Goal: Task Accomplishment & Management: Manage account settings

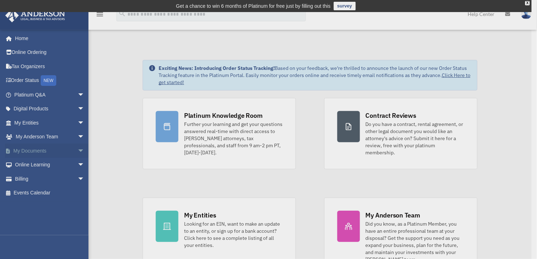
click at [29, 152] on div "x" at bounding box center [268, 129] width 537 height 259
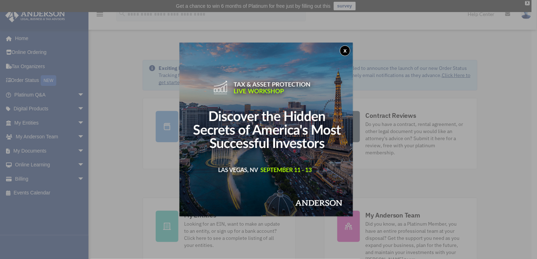
click at [73, 149] on div "x" at bounding box center [268, 129] width 537 height 259
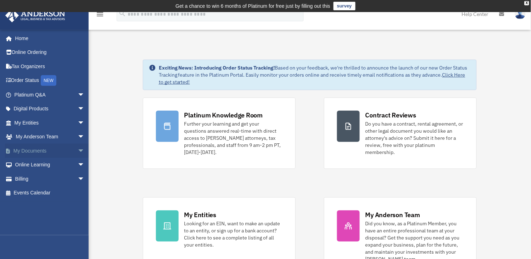
click at [38, 151] on link "My Documents arrow_drop_down" at bounding box center [50, 150] width 90 height 14
click at [78, 150] on span "arrow_drop_down" at bounding box center [85, 150] width 14 height 15
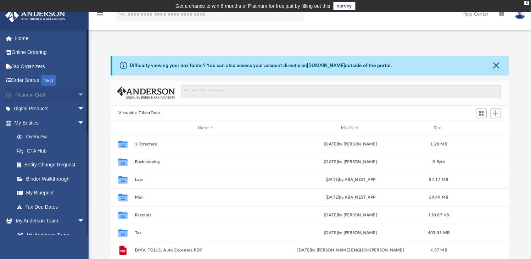
scroll to position [154, 391]
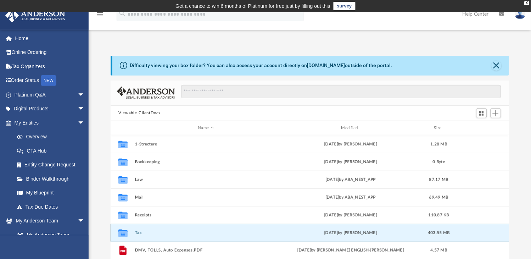
click at [138, 231] on button "Tax" at bounding box center [206, 232] width 142 height 5
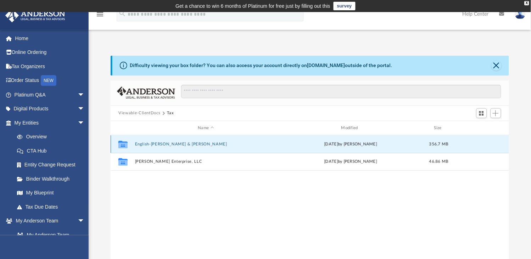
click at [178, 143] on button "English-[PERSON_NAME] & [PERSON_NAME]" at bounding box center [206, 144] width 142 height 5
click at [143, 143] on button "2024" at bounding box center [206, 144] width 142 height 5
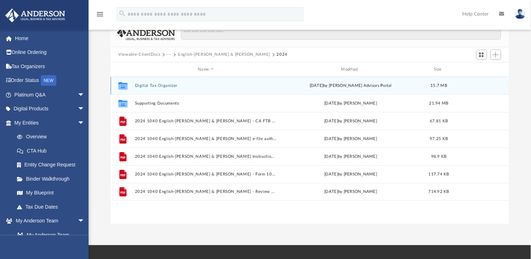
scroll to position [61, 0]
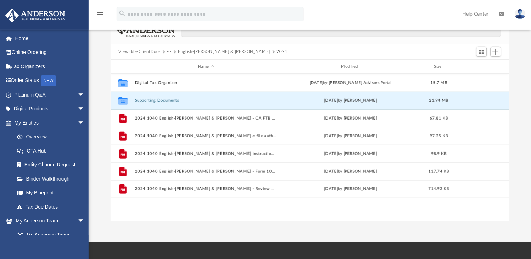
click at [145, 98] on button "Supporting Documents" at bounding box center [206, 100] width 142 height 5
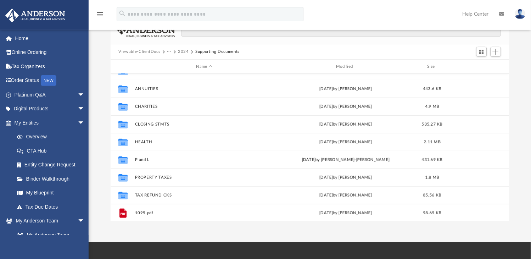
scroll to position [84, 0]
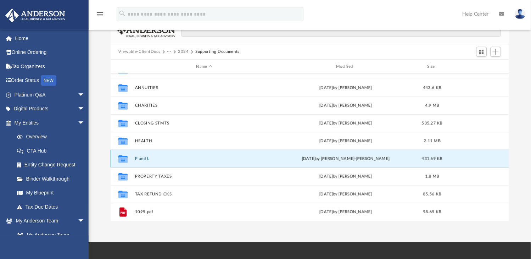
click at [144, 159] on button "P and L" at bounding box center [204, 158] width 139 height 5
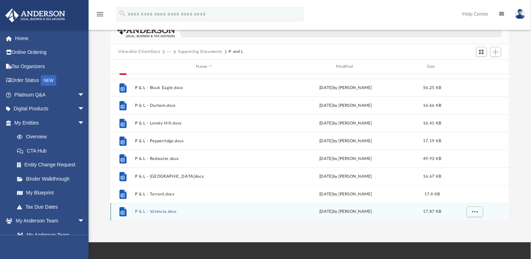
scroll to position [0, 0]
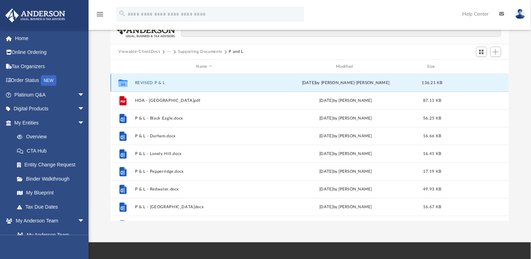
click at [158, 83] on button "REVISED P & L" at bounding box center [204, 82] width 139 height 5
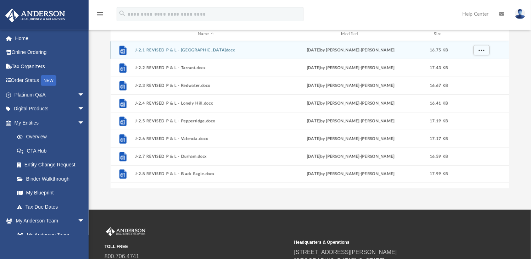
scroll to position [65, 0]
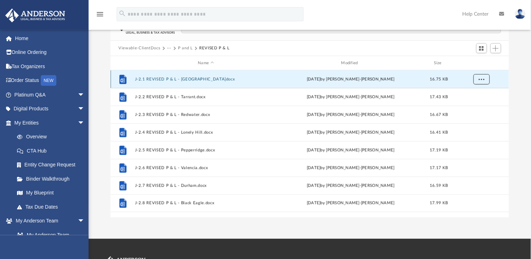
click at [480, 79] on span "More options" at bounding box center [482, 79] width 6 height 4
click at [497, 49] on span "Add" at bounding box center [495, 48] width 6 height 6
click at [483, 61] on li "Upload" at bounding box center [485, 62] width 23 height 7
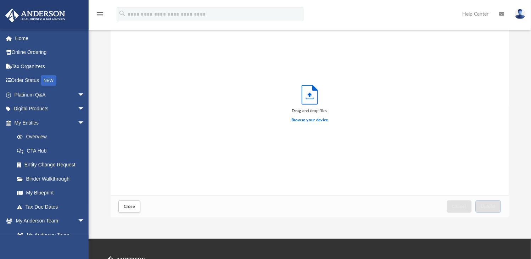
scroll to position [173, 391]
click at [321, 119] on label "Browse your device" at bounding box center [309, 120] width 37 height 6
click at [0, 0] on input "Browse your device" at bounding box center [0, 0] width 0 height 0
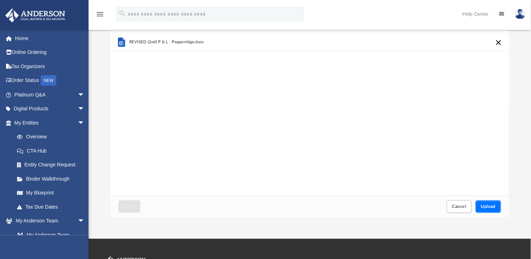
click at [489, 207] on span "Upload" at bounding box center [488, 206] width 15 height 4
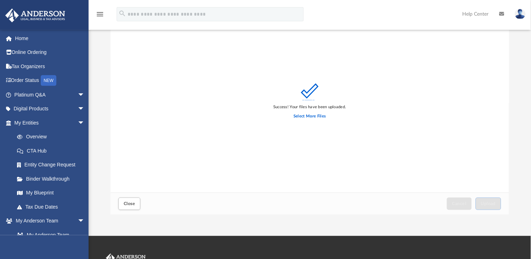
scroll to position [80, 0]
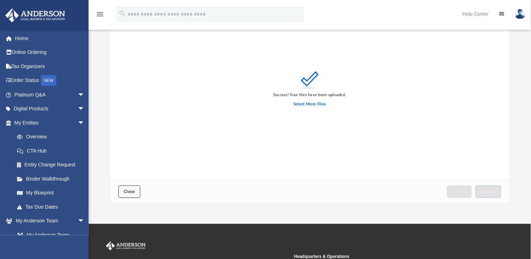
click at [132, 190] on span "Close" at bounding box center [129, 191] width 11 height 4
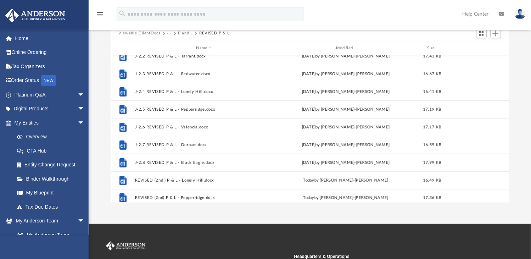
scroll to position [30, 0]
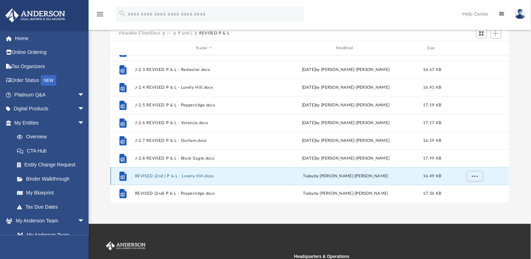
click at [163, 174] on button "REVISED (2nd ) P & L - Lonely Hill.docx" at bounding box center [204, 176] width 139 height 5
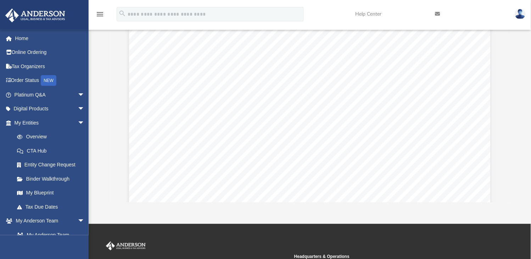
scroll to position [92, 0]
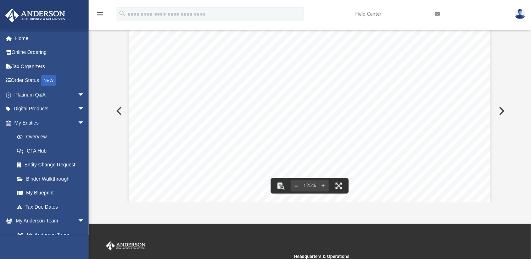
drag, startPoint x: 505, startPoint y: 117, endPoint x: 506, endPoint y: 128, distance: 11.0
click at [506, 128] on div "Rental Income and Expense Statement Tax Year [DATE] - due [DATE] [STREET_ADDRES…" at bounding box center [310, 110] width 398 height 183
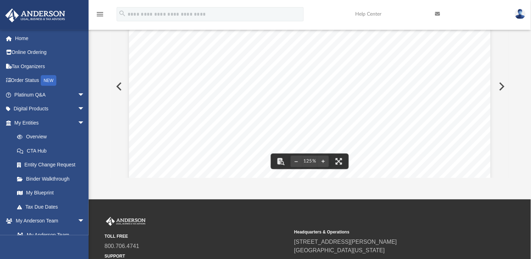
scroll to position [111, 0]
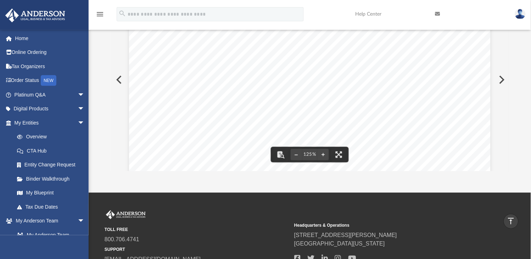
drag, startPoint x: 505, startPoint y: 86, endPoint x: 506, endPoint y: 113, distance: 26.6
click at [506, 113] on div "Rental Income and Expense Statement Tax Year [DATE] - due [DATE] [STREET_ADDRES…" at bounding box center [310, 79] width 398 height 183
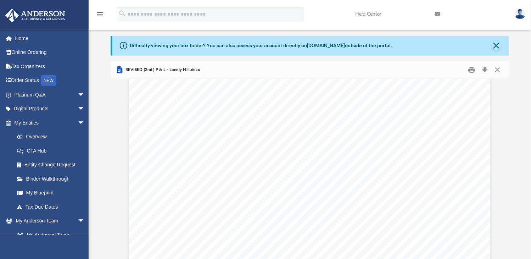
scroll to position [15, 0]
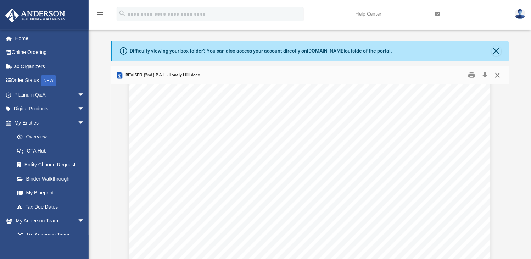
click at [497, 74] on button "Close" at bounding box center [497, 74] width 13 height 11
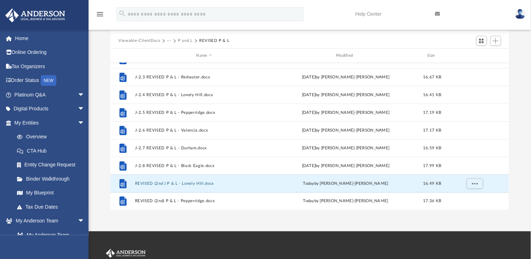
scroll to position [73, 0]
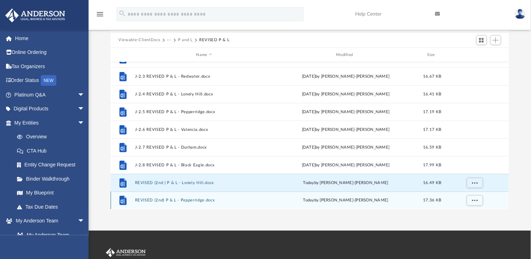
click at [162, 199] on button "REVISED (2nd) P & L - Pepperridge.docx" at bounding box center [204, 200] width 139 height 5
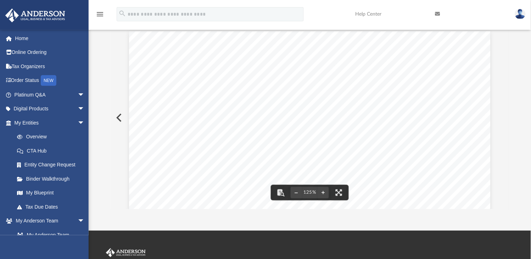
scroll to position [0, 0]
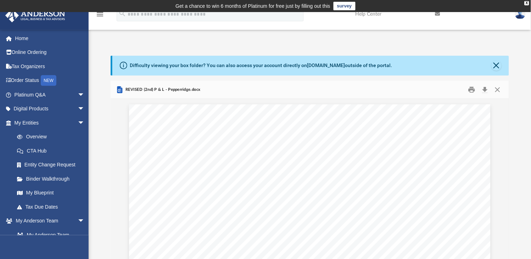
click at [522, 17] on img at bounding box center [520, 14] width 11 height 10
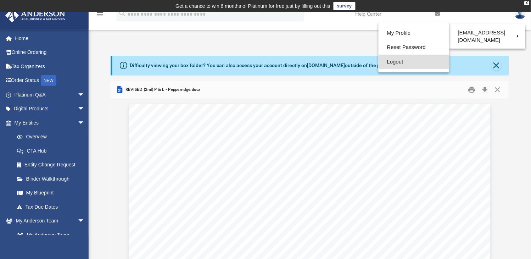
click at [400, 61] on link "Logout" at bounding box center [413, 62] width 71 height 15
